Goal: Book appointment/travel/reservation

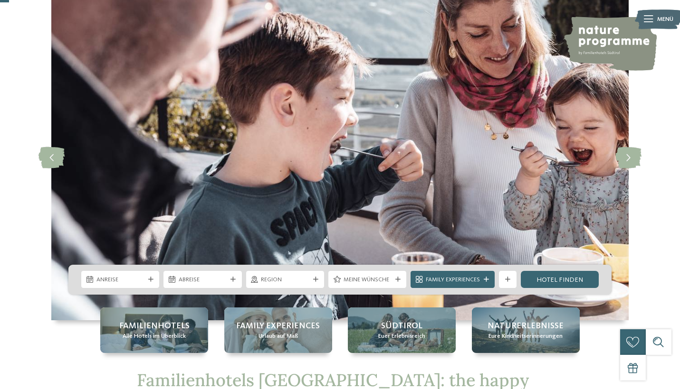
scroll to position [48, 0]
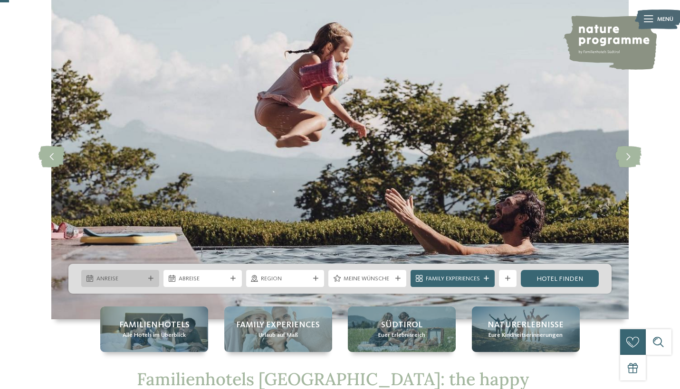
click at [142, 279] on span "Anreise" at bounding box center [120, 279] width 48 height 9
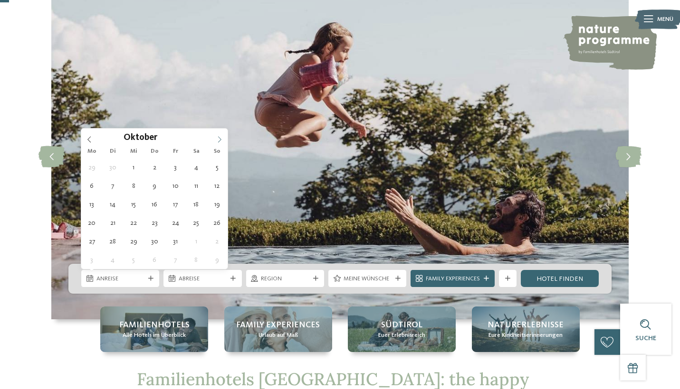
click at [223, 138] on span at bounding box center [219, 137] width 16 height 16
type div "[DATE]"
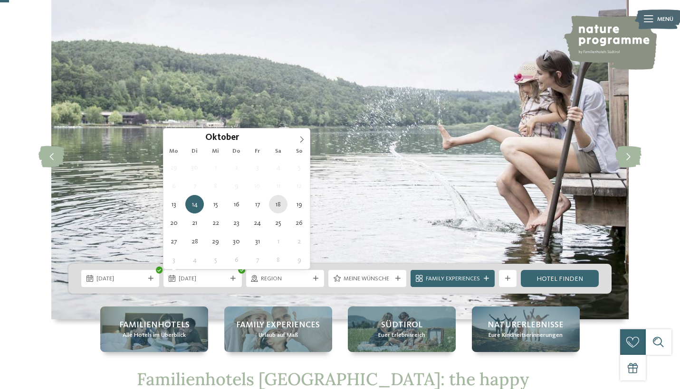
type div "[DATE]"
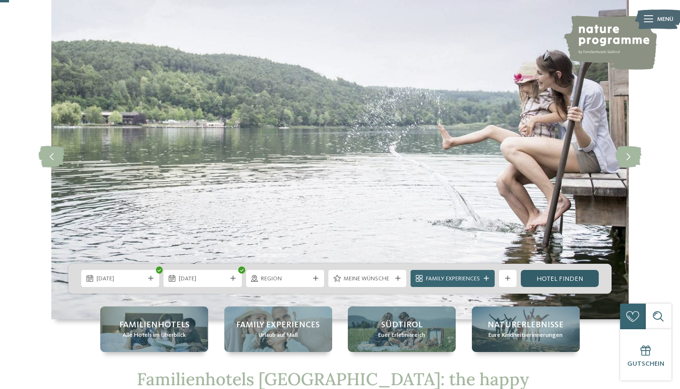
click at [575, 275] on link "Hotel finden" at bounding box center [560, 278] width 78 height 17
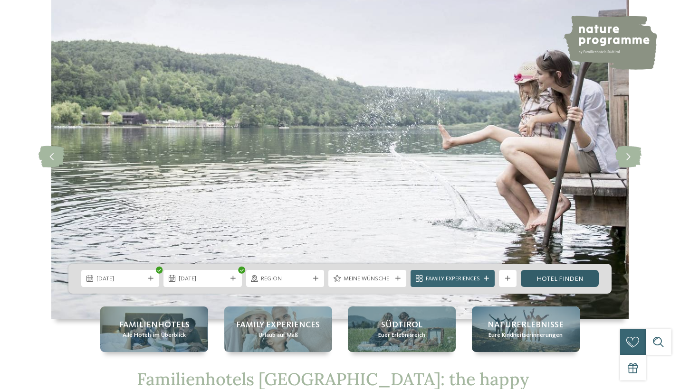
scroll to position [0, 0]
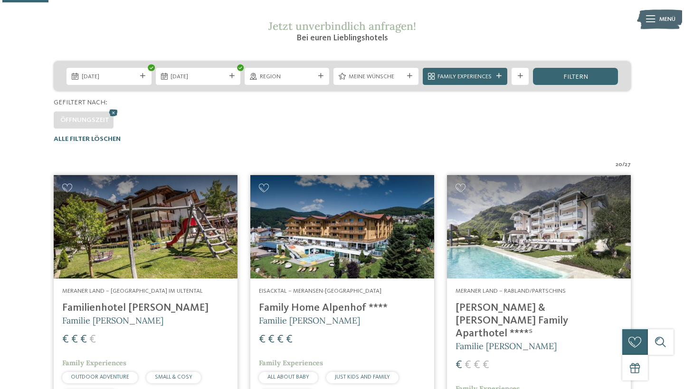
scroll to position [158, 0]
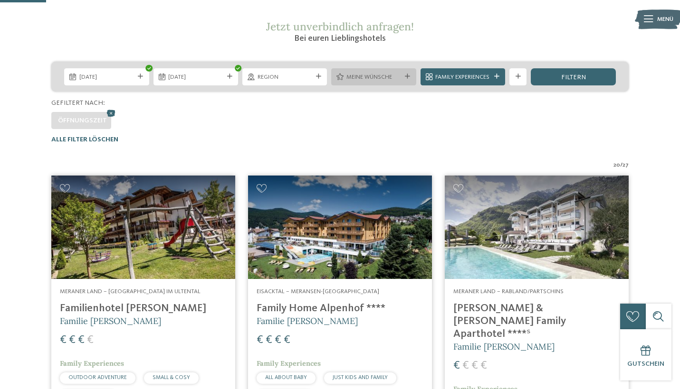
click at [399, 77] on span "Meine Wünsche" at bounding box center [373, 77] width 55 height 9
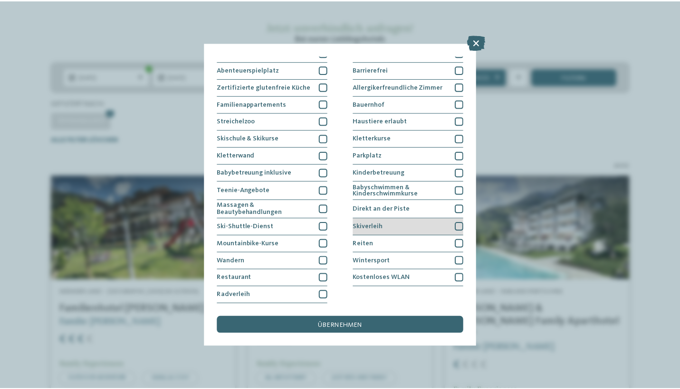
scroll to position [143, 0]
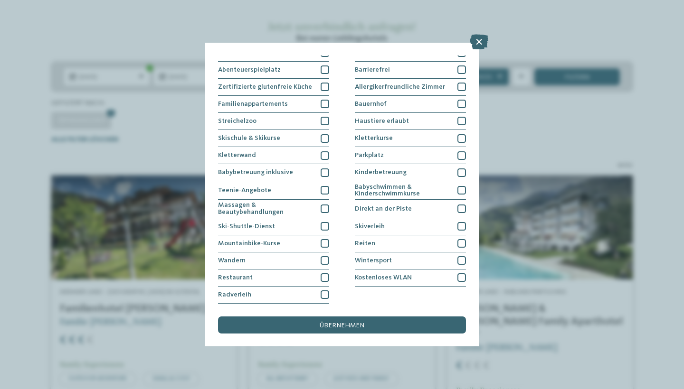
click at [522, 200] on div "Meine Wünsche Hallen- oder Schleusenbad Schwimmbad im Freien" at bounding box center [342, 194] width 684 height 389
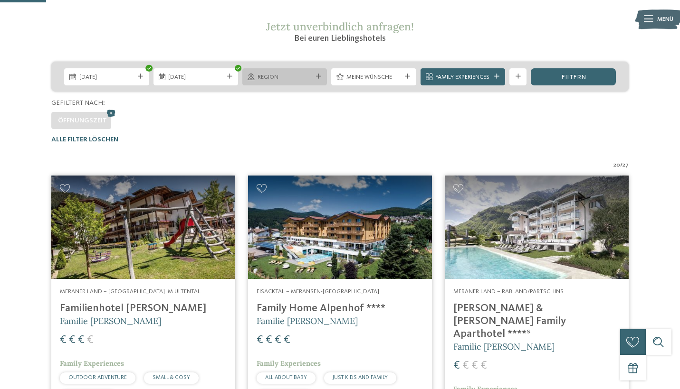
click at [292, 74] on span "Region" at bounding box center [284, 77] width 55 height 9
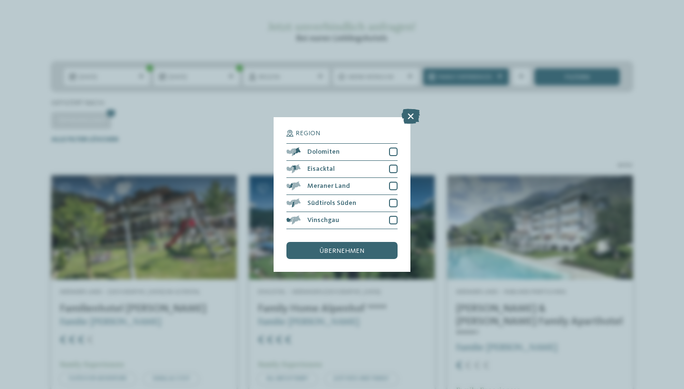
click at [224, 134] on div "Region Dolomiten" at bounding box center [342, 194] width 684 height 389
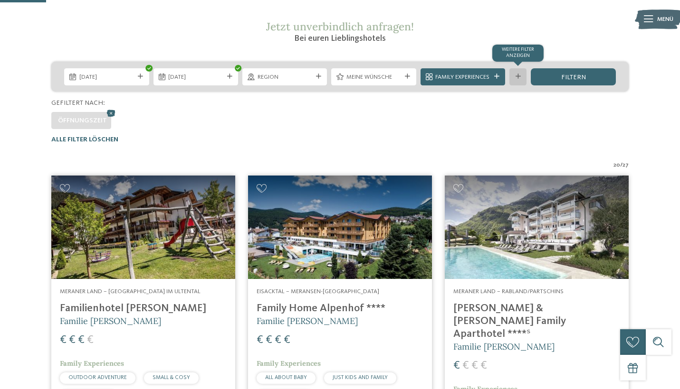
click at [513, 77] on div at bounding box center [517, 76] width 9 height 5
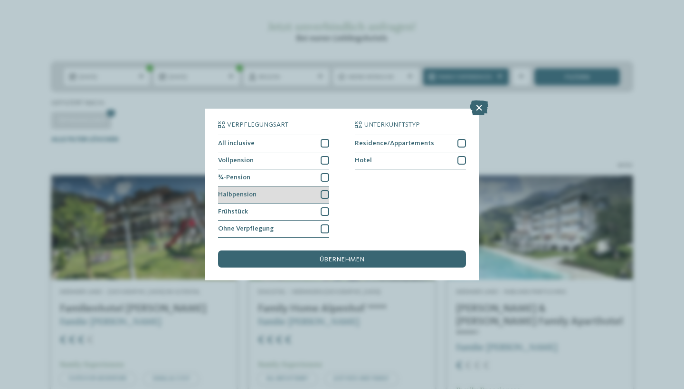
click at [329, 190] on div at bounding box center [325, 194] width 9 height 9
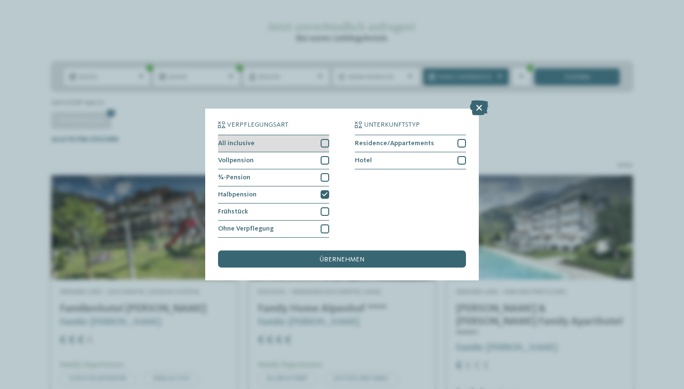
click at [325, 139] on div at bounding box center [325, 143] width 9 height 9
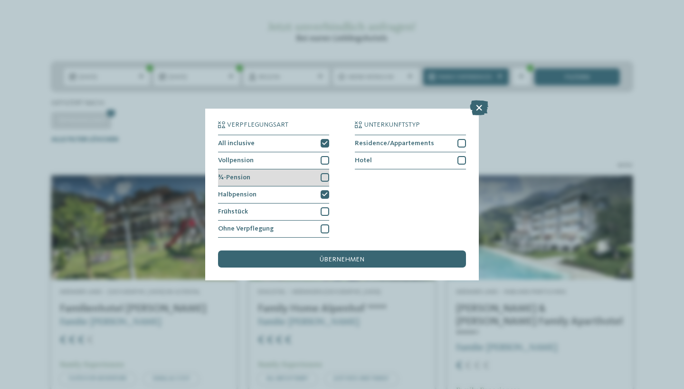
click at [325, 173] on div at bounding box center [325, 177] width 9 height 9
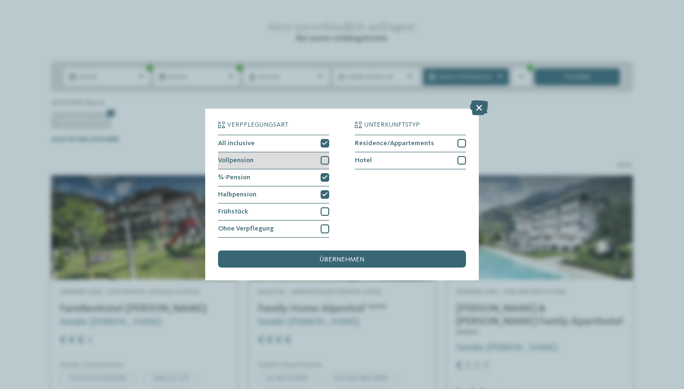
click at [326, 156] on div at bounding box center [325, 160] width 9 height 9
click at [349, 256] on span "übernehmen" at bounding box center [342, 259] width 45 height 7
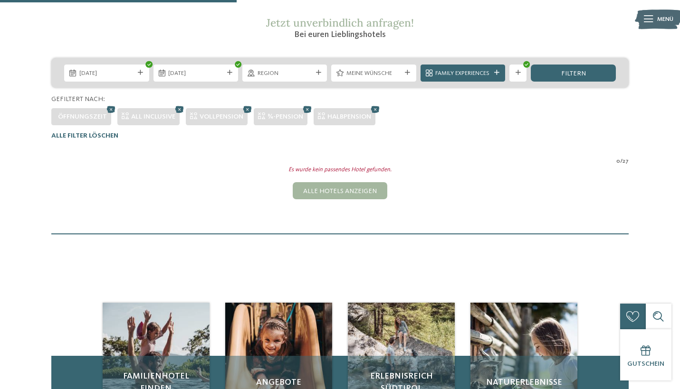
scroll to position [161, 0]
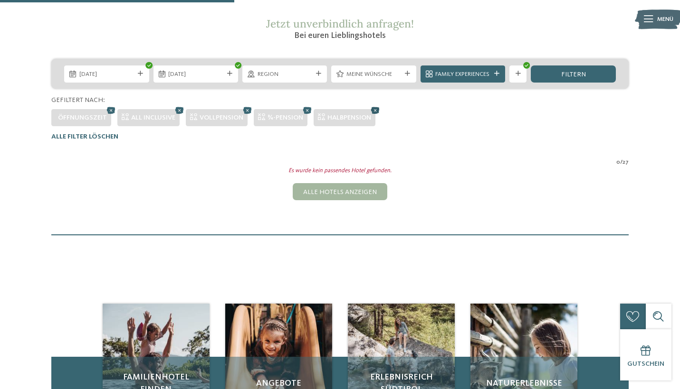
click at [379, 109] on icon at bounding box center [375, 109] width 13 height 11
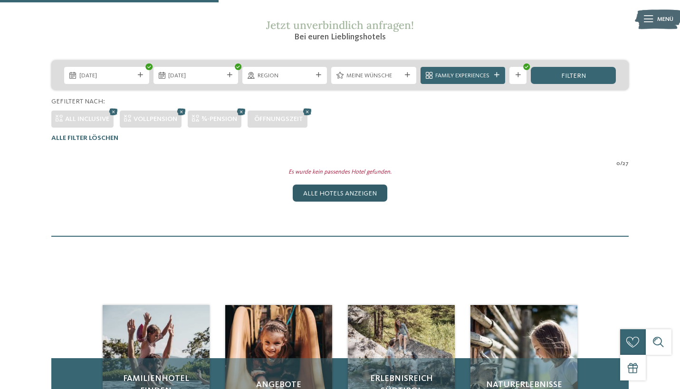
scroll to position [144, 0]
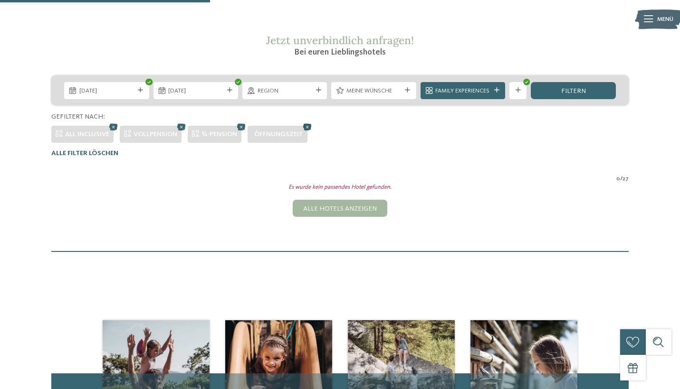
click at [311, 126] on icon at bounding box center [307, 126] width 13 height 11
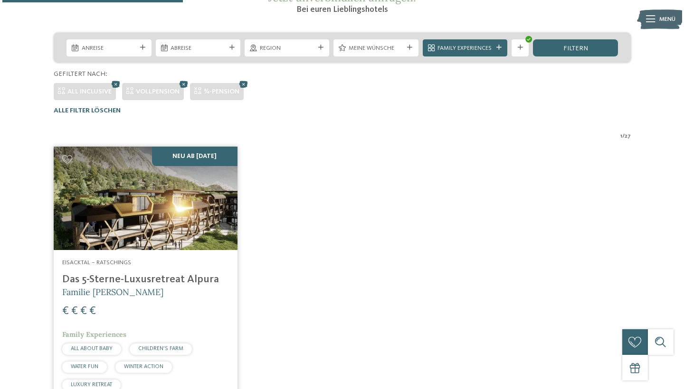
scroll to position [187, 0]
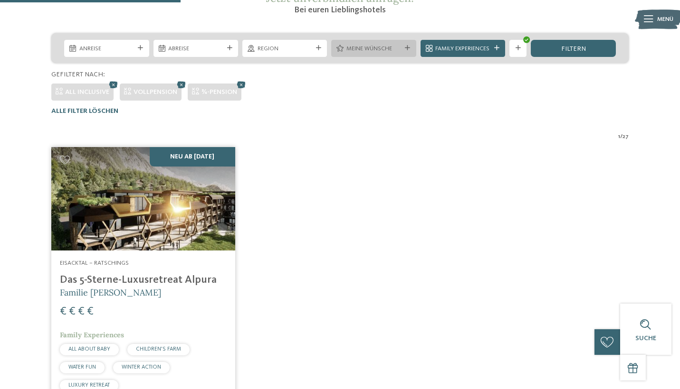
click at [405, 48] on icon at bounding box center [407, 48] width 5 height 5
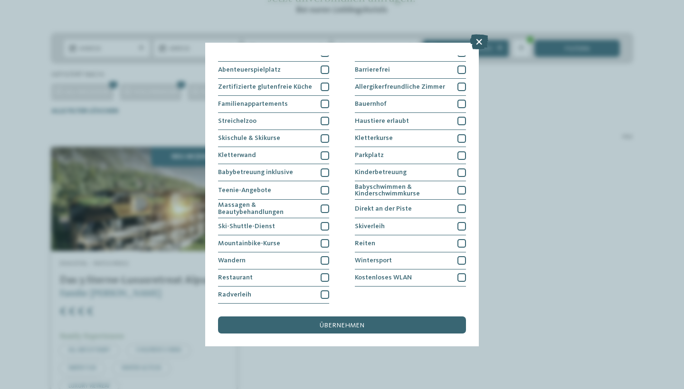
click at [482, 45] on icon at bounding box center [479, 41] width 19 height 15
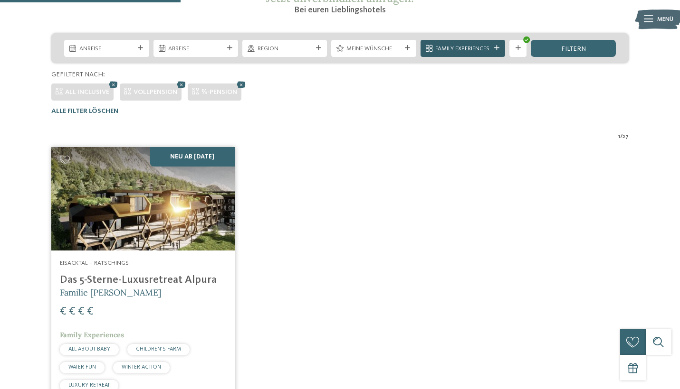
click at [502, 46] on div "Family Experiences" at bounding box center [462, 48] width 85 height 17
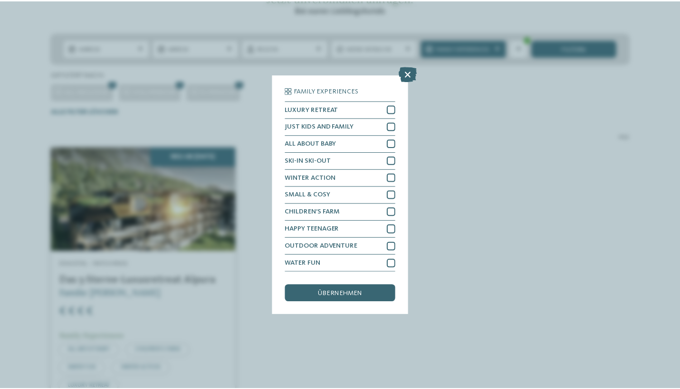
scroll to position [22, 0]
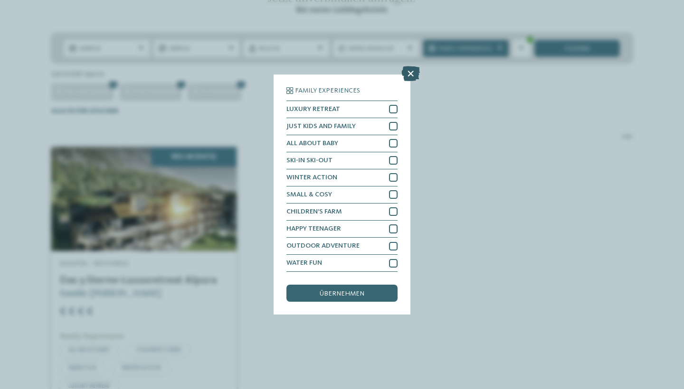
click at [411, 66] on icon at bounding box center [410, 73] width 19 height 15
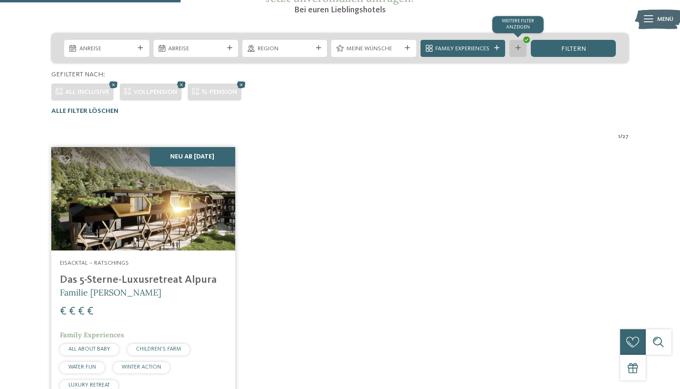
click at [519, 49] on icon at bounding box center [517, 48] width 5 height 5
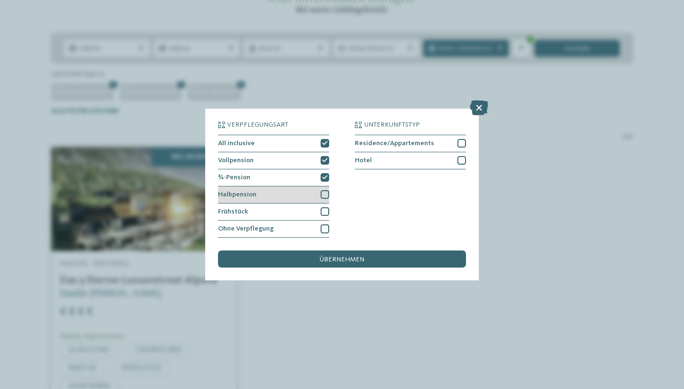
click at [323, 190] on div at bounding box center [325, 194] width 9 height 9
click at [327, 208] on div at bounding box center [325, 212] width 9 height 9
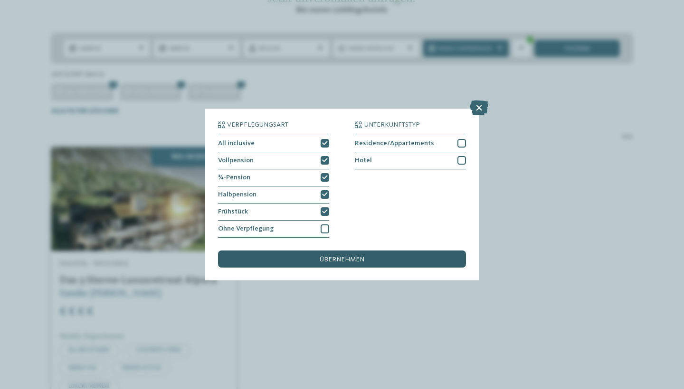
click at [332, 256] on span "übernehmen" at bounding box center [342, 259] width 45 height 7
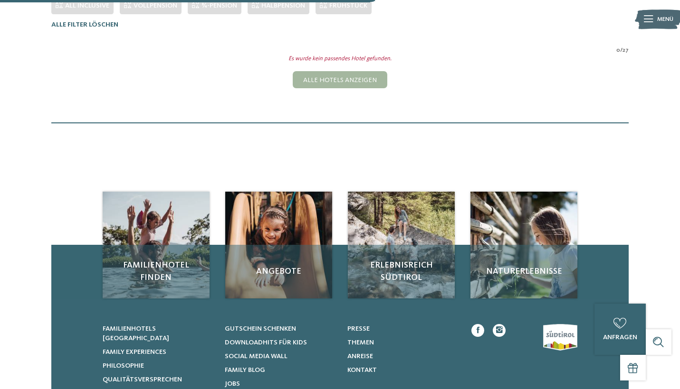
scroll to position [274, 0]
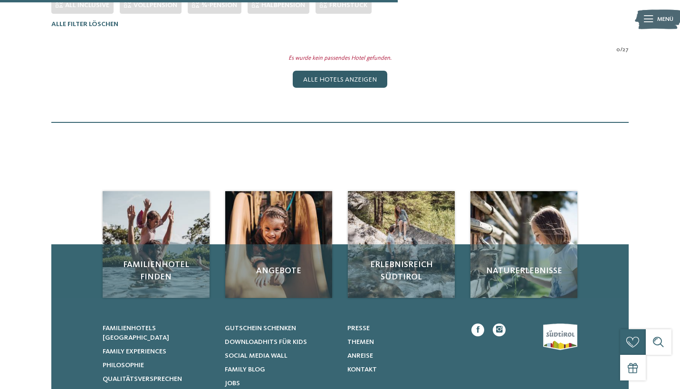
click at [364, 85] on div "Alle Hotels anzeigen" at bounding box center [340, 79] width 94 height 17
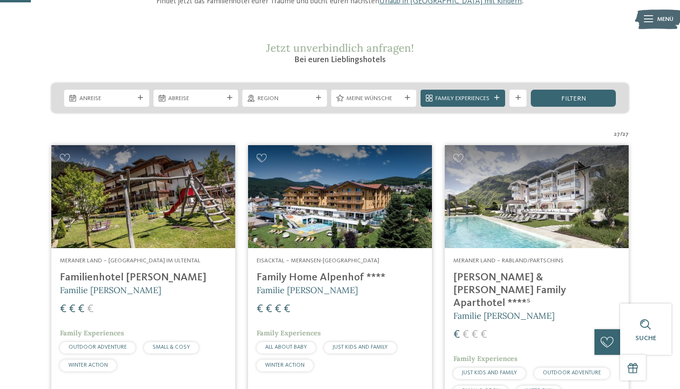
scroll to position [128, 0]
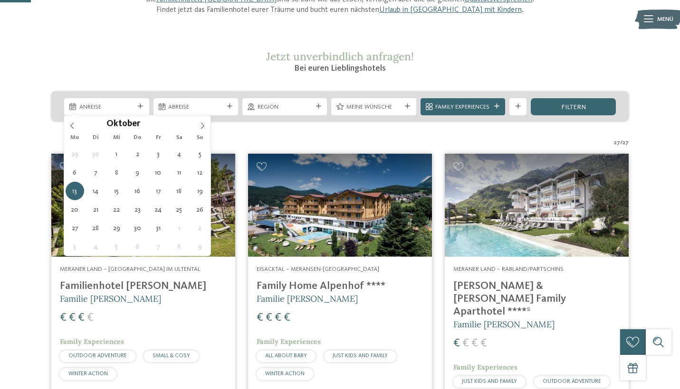
click at [127, 108] on span "Anreise" at bounding box center [106, 107] width 55 height 9
type div "[DATE]"
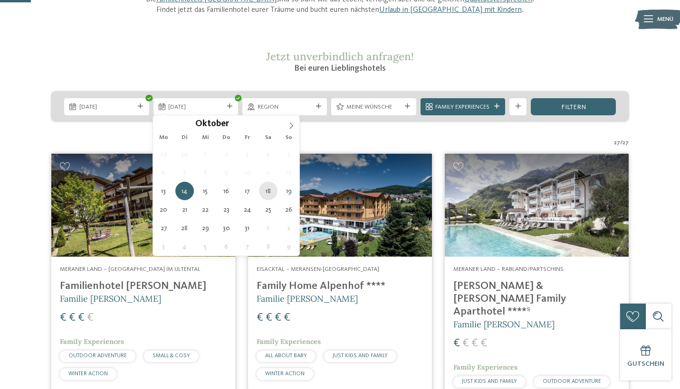
type div "[DATE]"
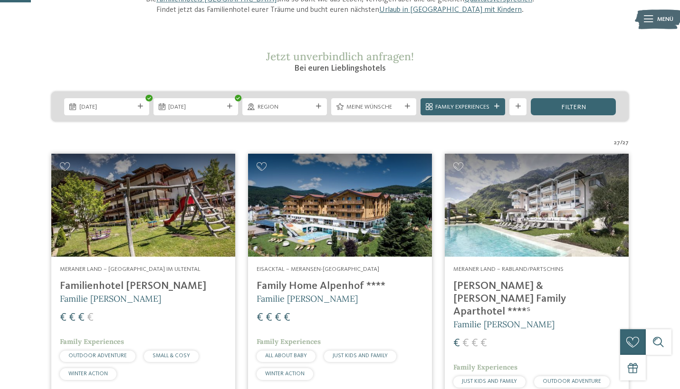
click at [598, 108] on div "filtern" at bounding box center [573, 106] width 85 height 17
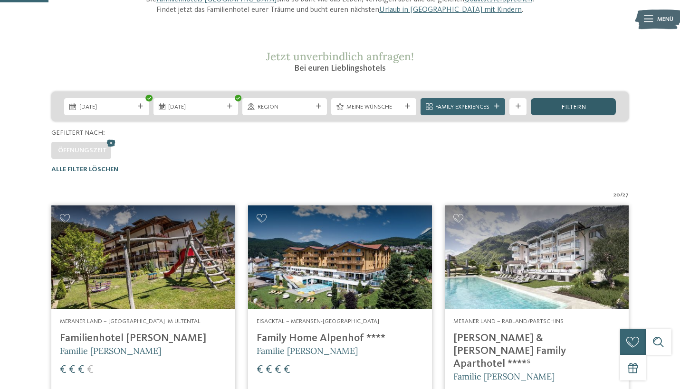
scroll to position [274, 0]
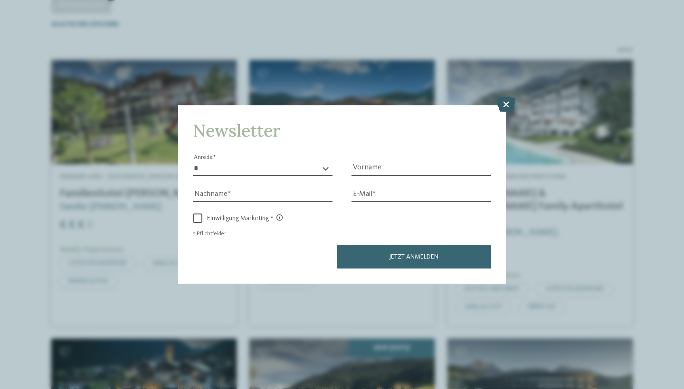
click at [511, 97] on icon at bounding box center [506, 104] width 19 height 15
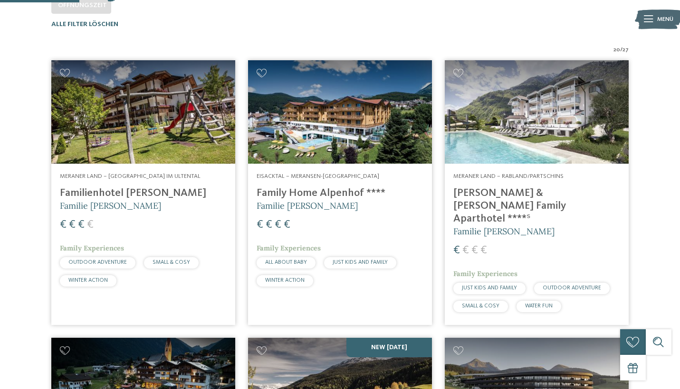
click at [570, 138] on img at bounding box center [537, 112] width 184 height 104
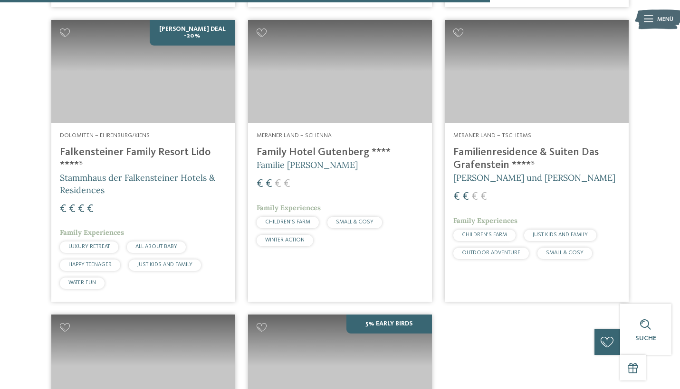
scroll to position [1659, 0]
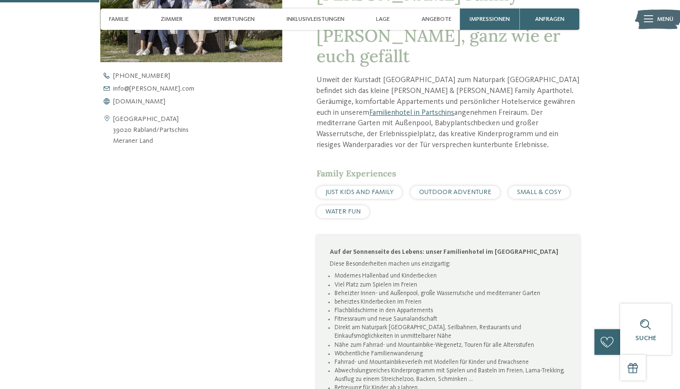
scroll to position [418, 0]
